Goal: Task Accomplishment & Management: Use online tool/utility

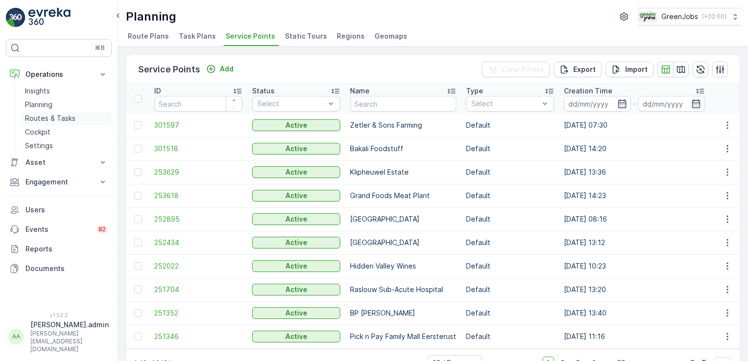
click at [74, 118] on link "Routes & Tasks" at bounding box center [66, 119] width 91 height 14
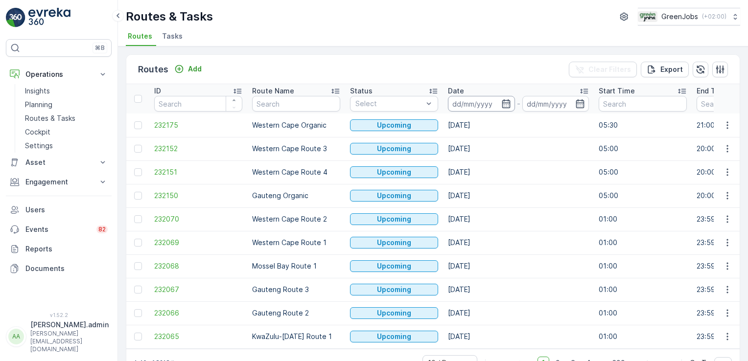
click at [485, 106] on input at bounding box center [481, 104] width 67 height 16
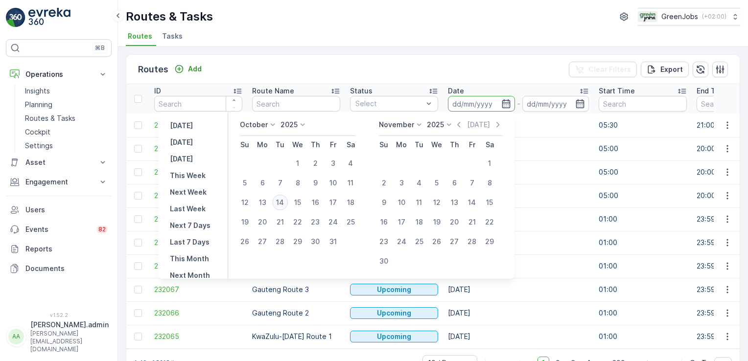
click at [286, 202] on div "14" at bounding box center [280, 203] width 16 height 16
type input "[DATE]"
click at [286, 202] on div "14" at bounding box center [280, 203] width 16 height 16
type input "[DATE]"
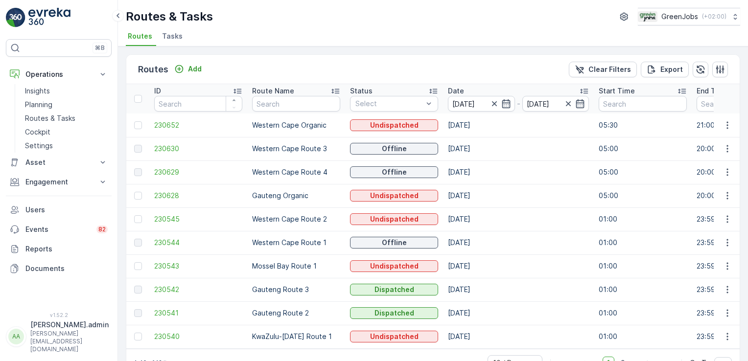
scroll to position [27, 0]
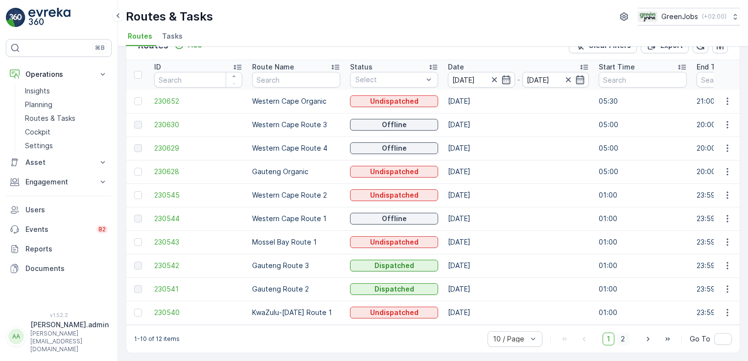
click at [626, 338] on span "2" at bounding box center [622, 339] width 13 height 13
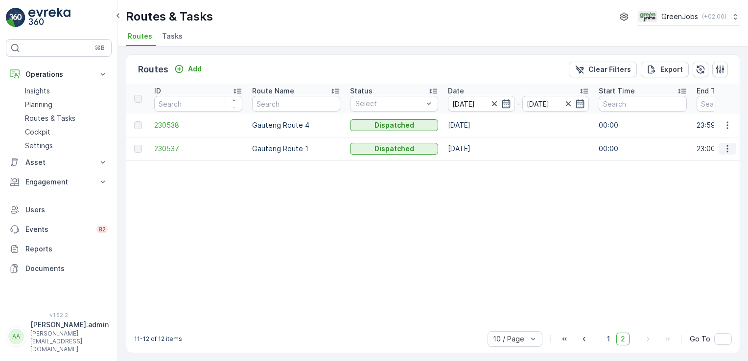
click at [726, 151] on icon "button" at bounding box center [726, 148] width 1 height 7
click at [707, 168] on div "See More Details" at bounding box center [709, 163] width 75 height 14
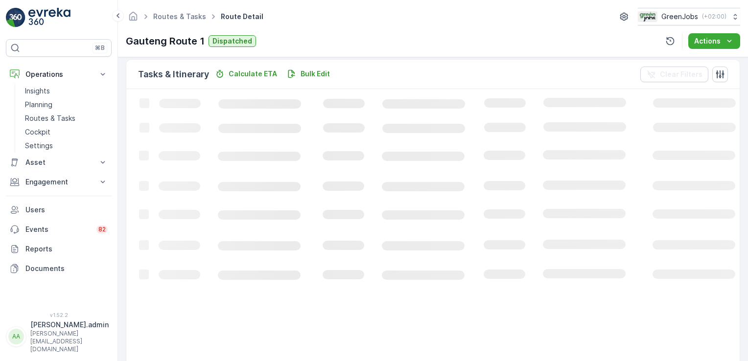
scroll to position [221, 0]
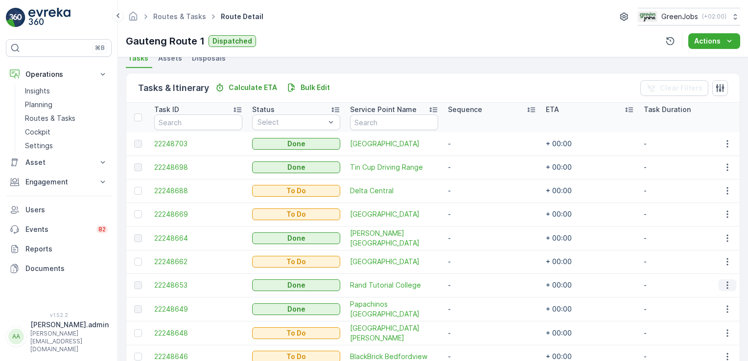
click at [725, 282] on icon "button" at bounding box center [727, 285] width 10 height 10
click at [722, 294] on span "See More Details" at bounding box center [715, 299] width 57 height 10
